Goal: Task Accomplishment & Management: Use online tool/utility

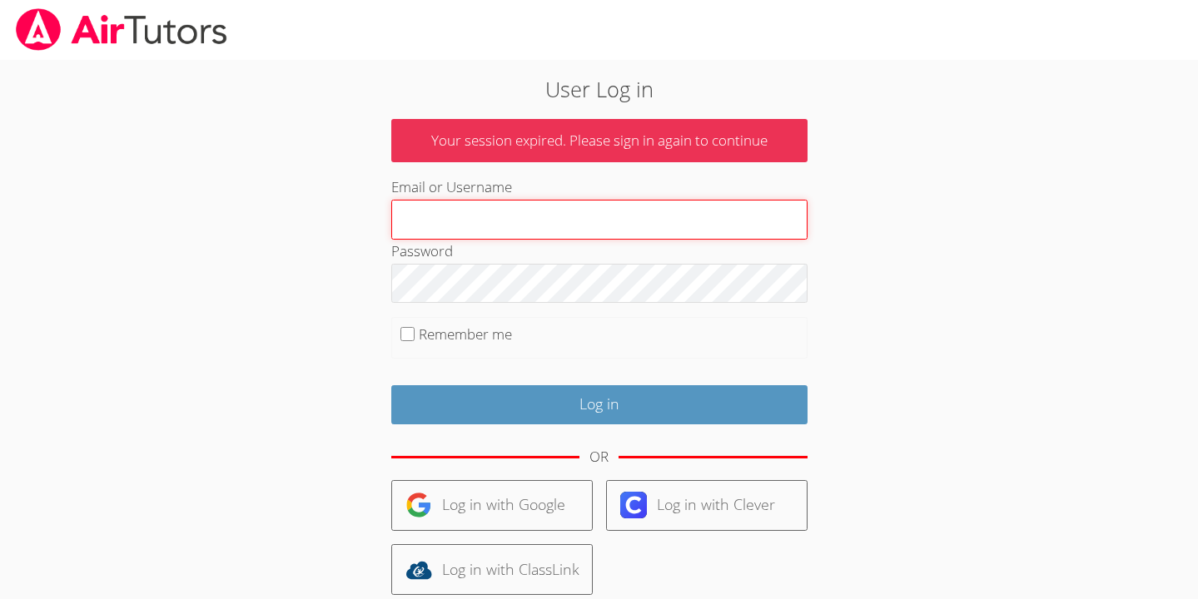
type input "Owenlogan"
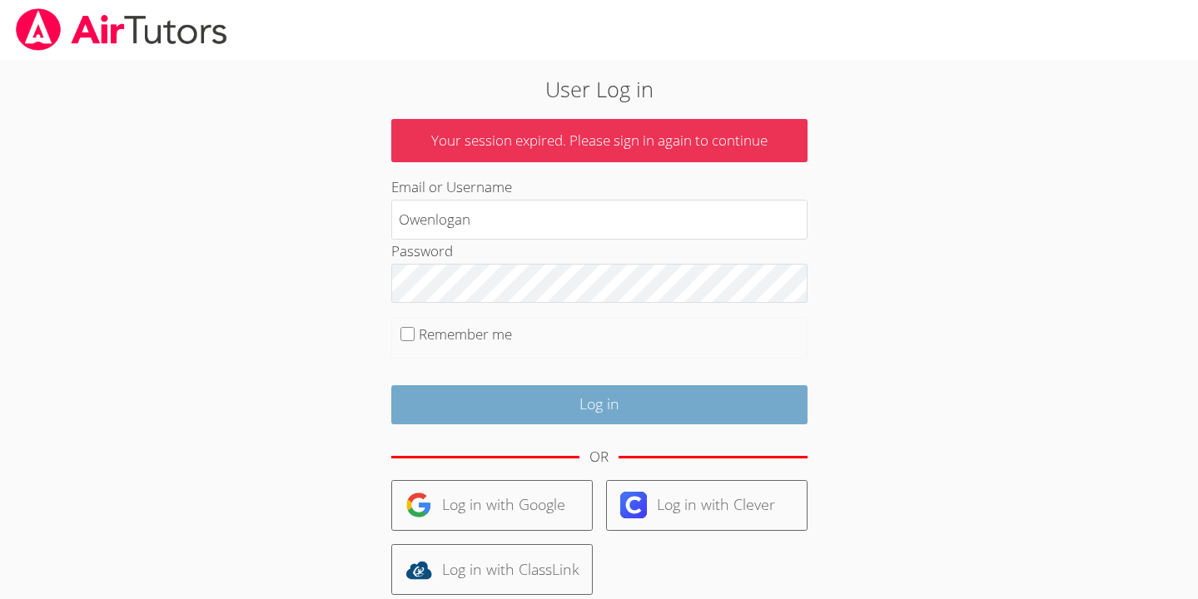
click at [455, 390] on input "Log in" at bounding box center [599, 404] width 416 height 39
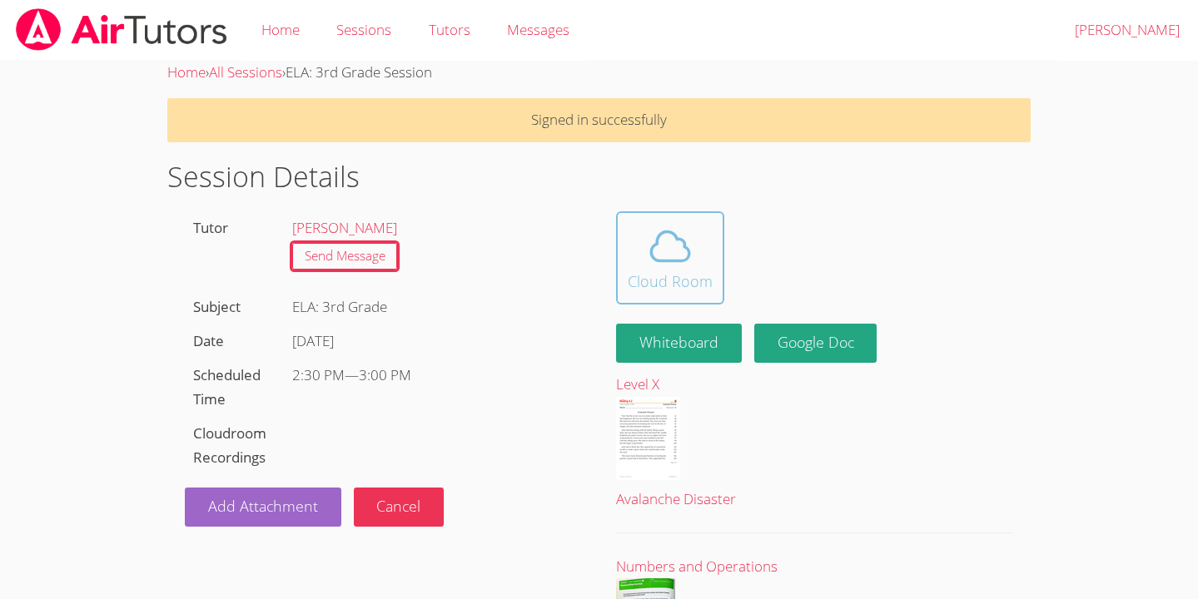
click at [682, 266] on icon at bounding box center [670, 246] width 47 height 47
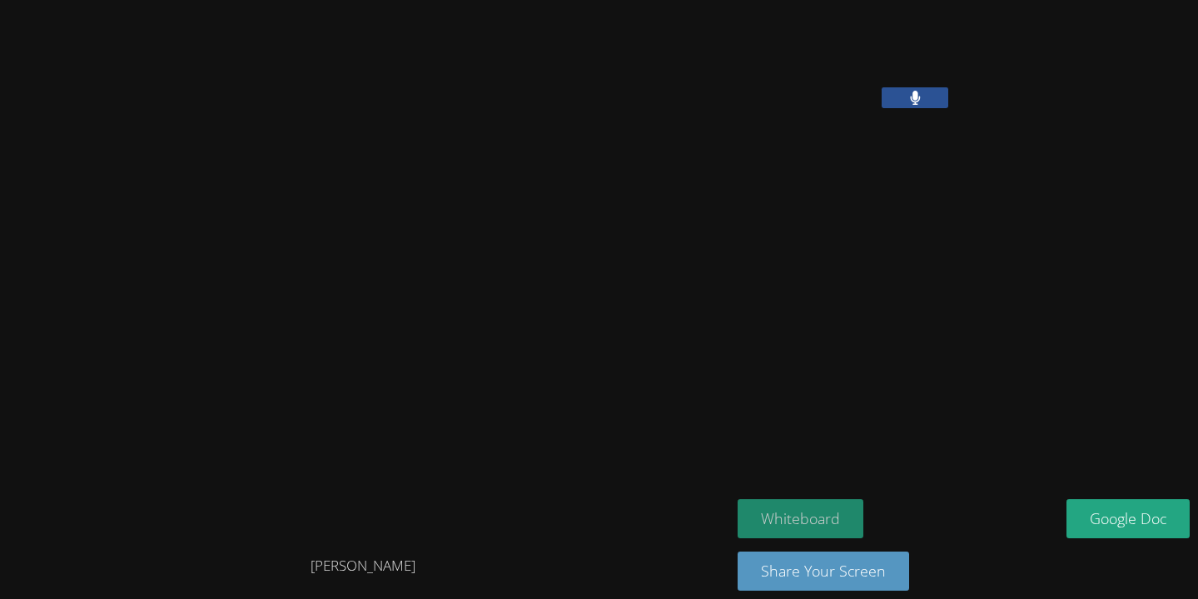
click at [767, 517] on button "Whiteboard" at bounding box center [800, 518] width 126 height 39
click at [781, 506] on button "Whiteboard" at bounding box center [800, 518] width 126 height 39
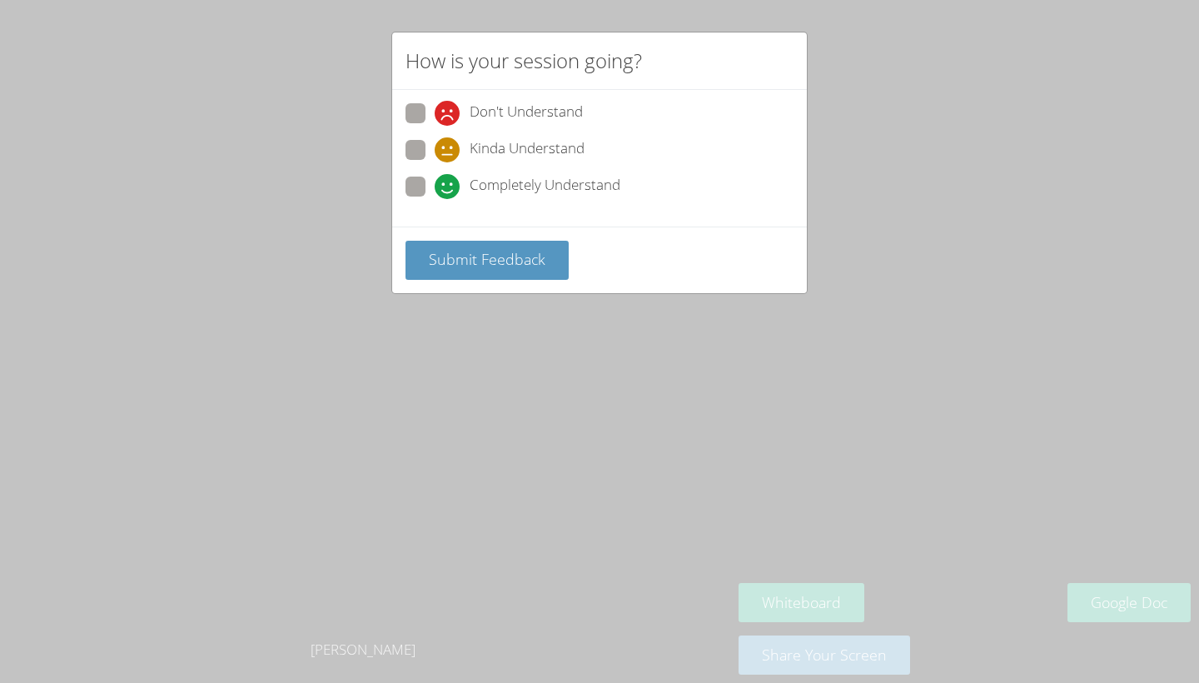
click at [436, 174] on icon at bounding box center [446, 186] width 25 height 25
click at [436, 176] on input "Completely Understand" at bounding box center [441, 183] width 14 height 14
radio input "true"
click at [459, 257] on span "Submit Feedback" at bounding box center [487, 259] width 117 height 20
